Goal: Transaction & Acquisition: Purchase product/service

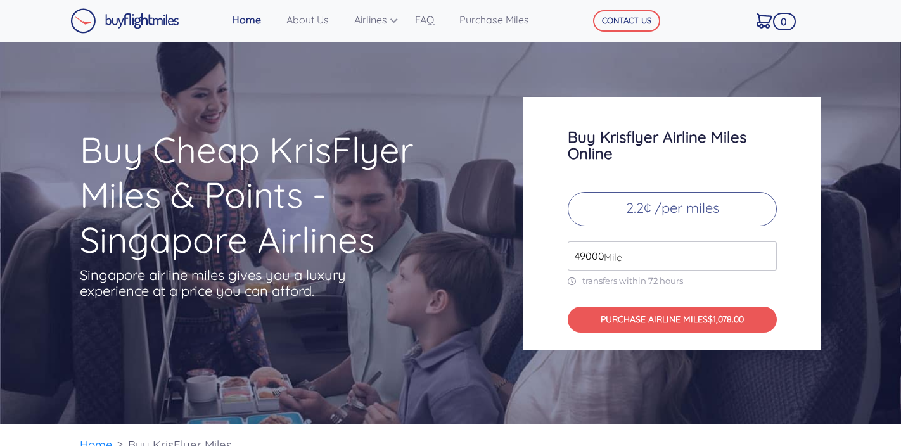
click at [668, 201] on p "2.2¢ /per miles" at bounding box center [672, 209] width 209 height 34
click at [640, 258] on input "49000" at bounding box center [672, 255] width 209 height 29
drag, startPoint x: 684, startPoint y: 257, endPoint x: 540, endPoint y: 255, distance: 143.2
click at [540, 255] on div "Buy Krisflyer Airline Miles Online 2.2¢ /per miles 49000 Mile transfers within …" at bounding box center [672, 223] width 298 height 253
type input "67500"
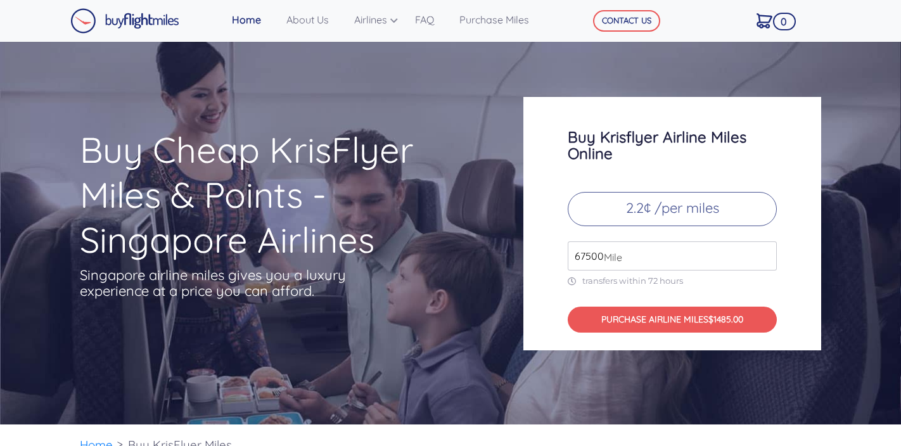
click at [806, 290] on div "Buy Krisflyer Airline Miles Online 2.2¢ /per miles 67500 Mile transfers within …" at bounding box center [672, 223] width 298 height 253
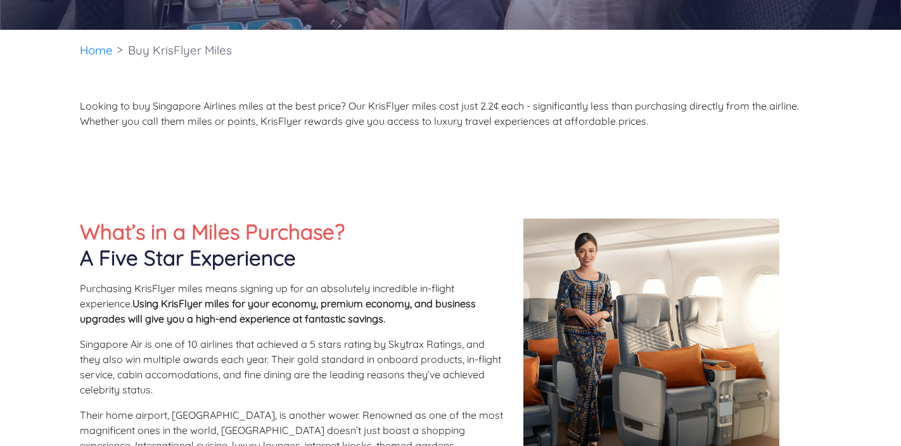
scroll to position [398, 0]
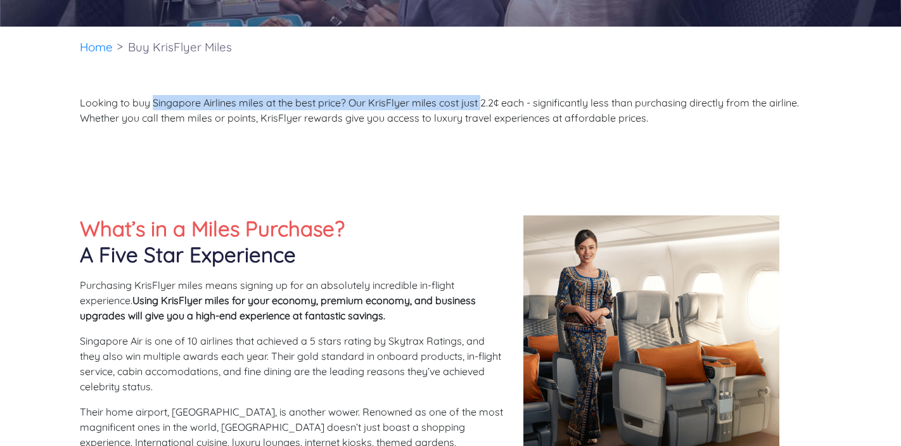
drag, startPoint x: 153, startPoint y: 101, endPoint x: 484, endPoint y: 101, distance: 331.3
click at [484, 101] on p "Looking to buy Singapore Airlines miles at the best price? Our KrisFlyer miles …" at bounding box center [450, 110] width 741 height 30
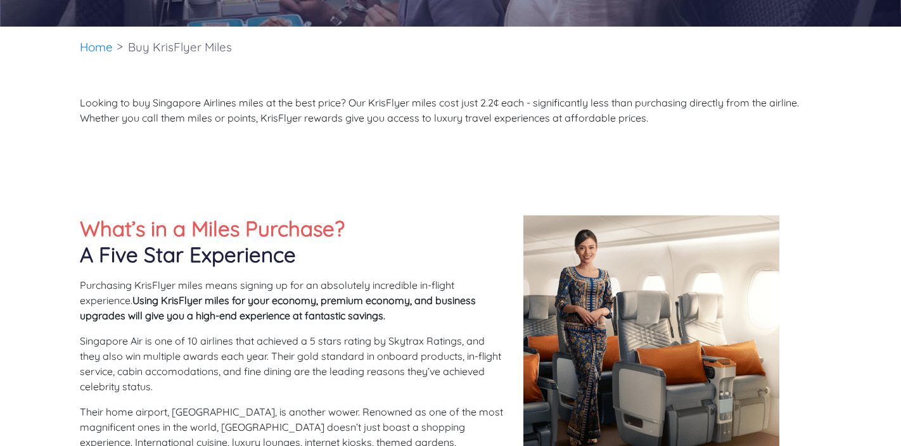
drag, startPoint x: 84, startPoint y: 118, endPoint x: 344, endPoint y: 117, distance: 259.8
click at [344, 117] on p "Looking to buy Singapore Airlines miles at the best price? Our KrisFlyer miles …" at bounding box center [450, 110] width 741 height 30
drag, startPoint x: 273, startPoint y: 120, endPoint x: 447, endPoint y: 118, distance: 174.2
click at [447, 118] on p "Looking to buy Singapore Airlines miles at the best price? Our KrisFlyer miles …" at bounding box center [450, 110] width 741 height 30
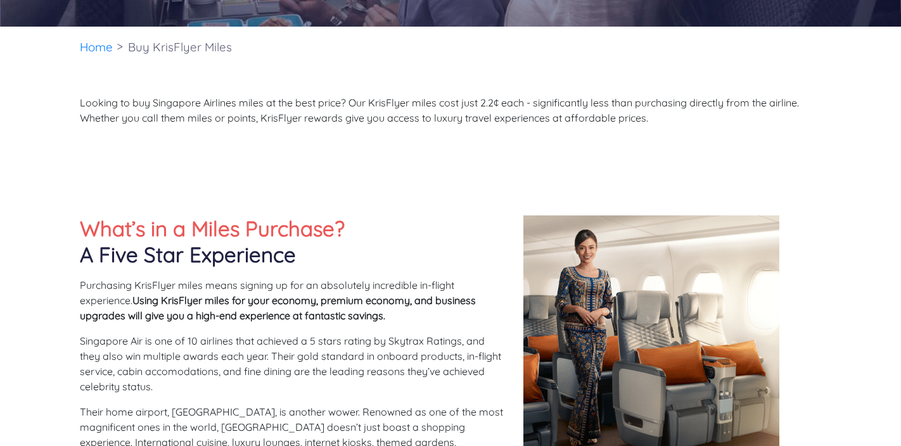
click at [506, 122] on p "Looking to buy Singapore Airlines miles at the best price? Our KrisFlyer miles …" at bounding box center [450, 110] width 741 height 30
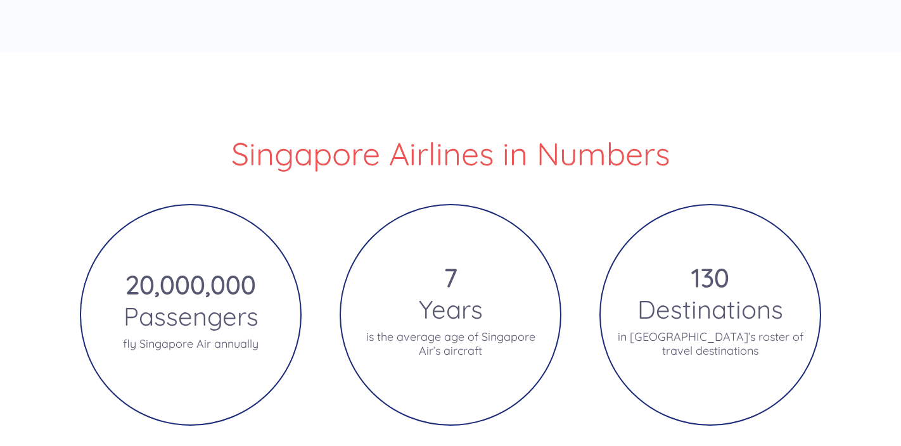
scroll to position [2268, 0]
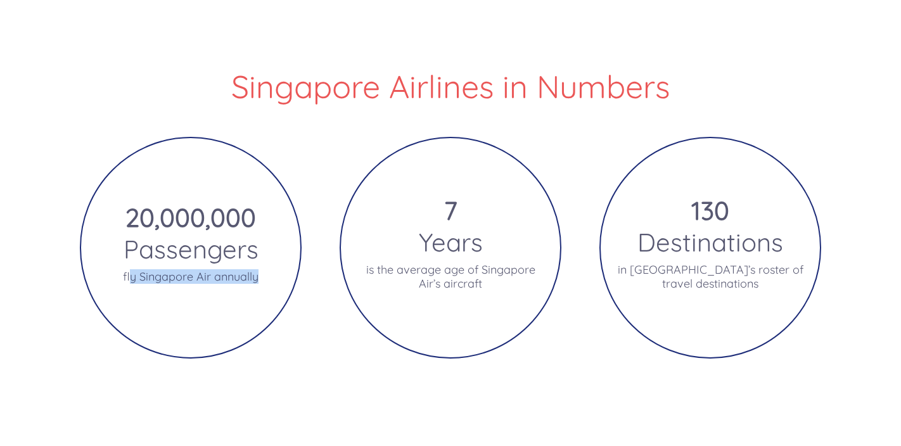
drag, startPoint x: 130, startPoint y: 278, endPoint x: 281, endPoint y: 278, distance: 151.4
click at [281, 278] on div "20,000,000 Passengers fly [GEOGRAPHIC_DATA] Air annually" at bounding box center [191, 248] width 222 height 222
click at [459, 266] on p "is the average age of Singapore Air’s aircraft" at bounding box center [450, 277] width 189 height 28
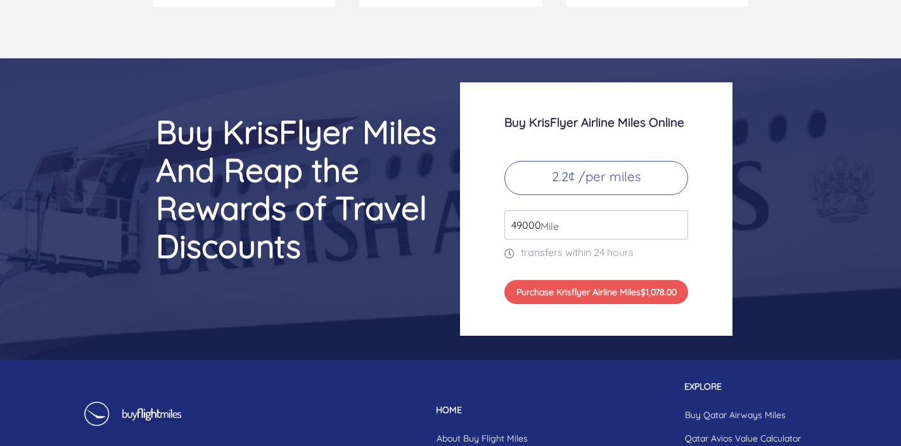
scroll to position [5305, 0]
